Goal: Information Seeking & Learning: Find specific fact

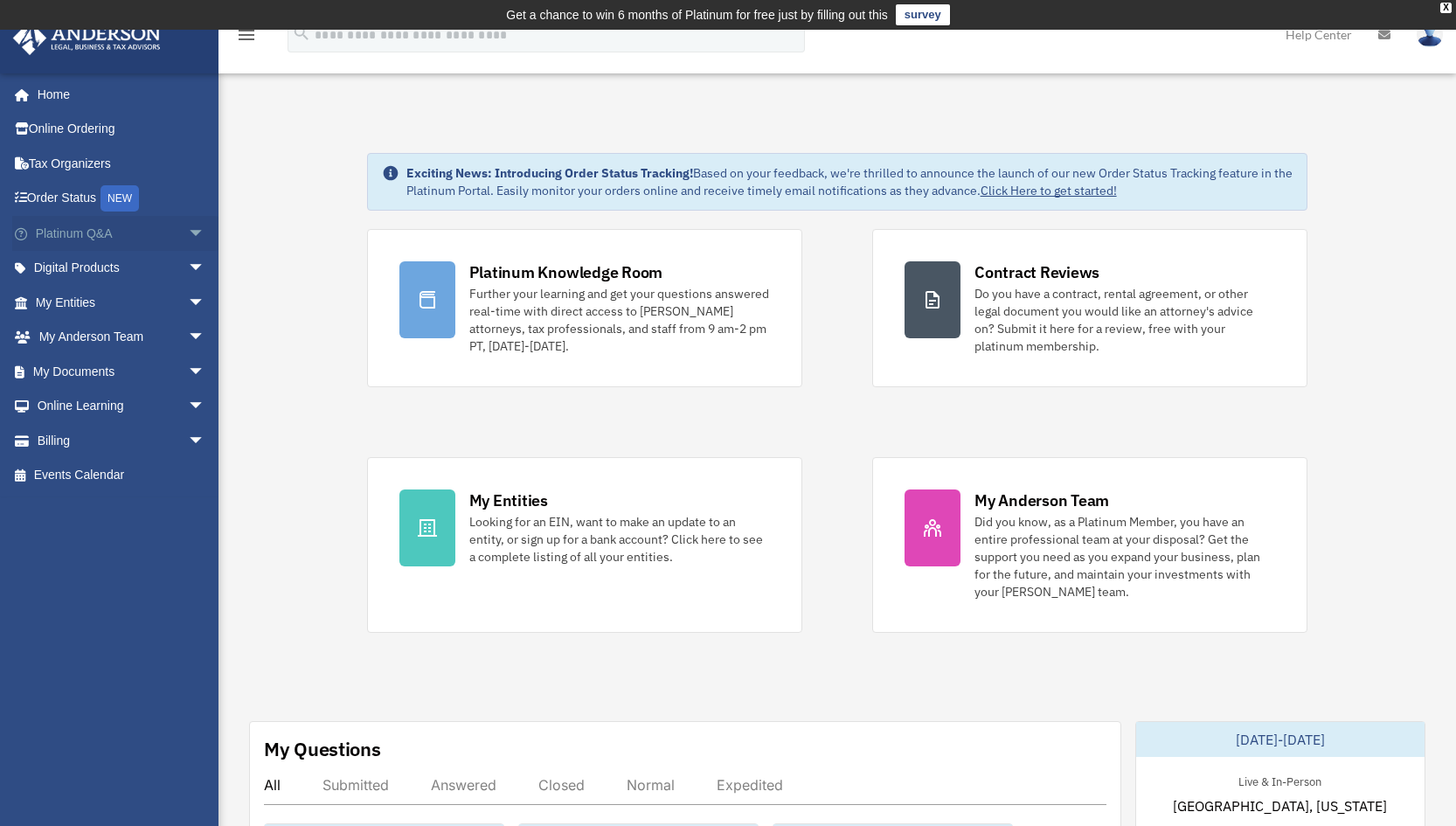
click at [92, 228] on link "Platinum Q&A arrow_drop_down" at bounding box center [121, 234] width 219 height 35
click at [188, 229] on span "arrow_drop_down" at bounding box center [205, 234] width 35 height 35
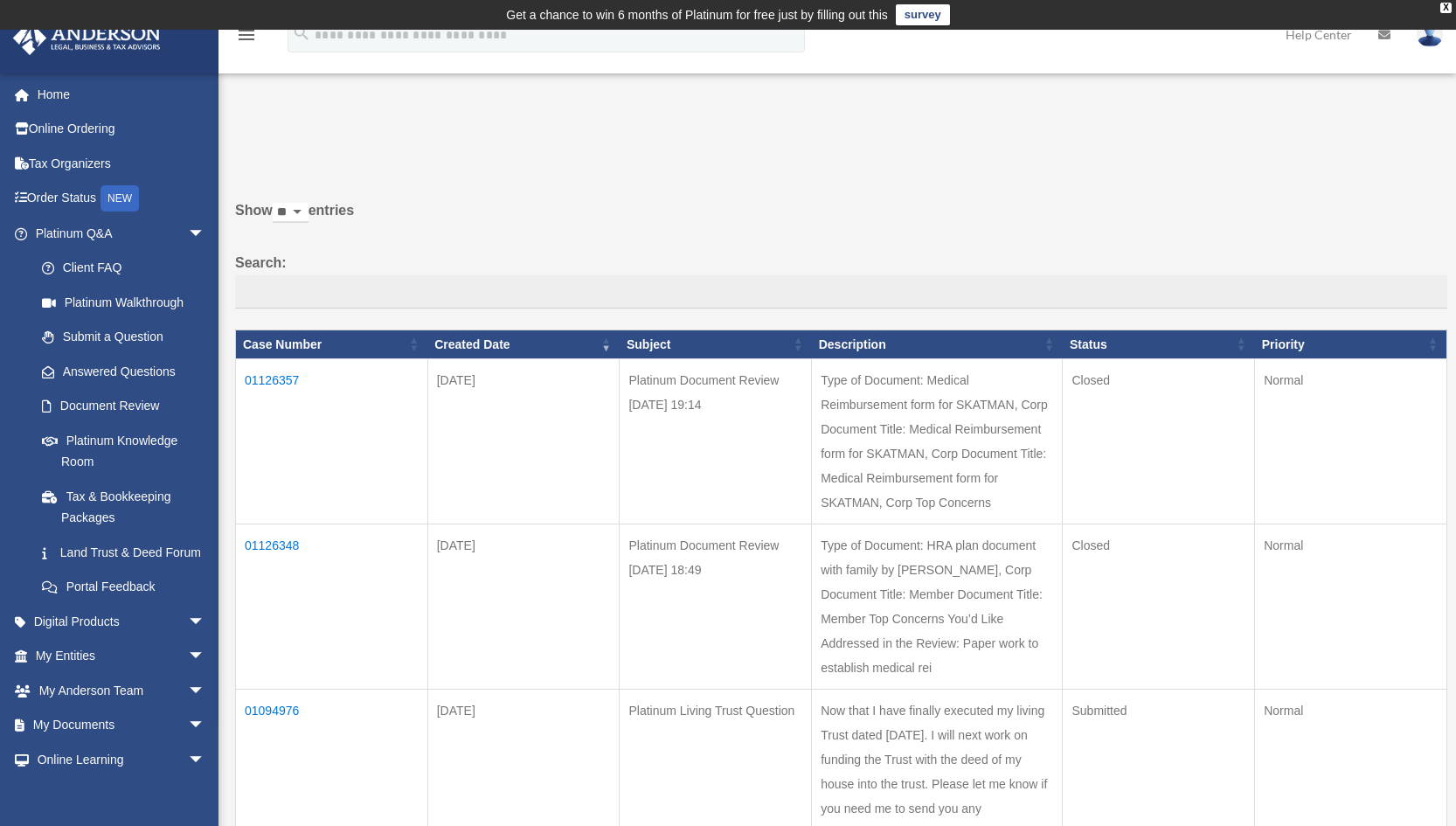
click at [275, 372] on td "01126357" at bounding box center [333, 442] width 193 height 165
